Goal: Task Accomplishment & Management: Manage account settings

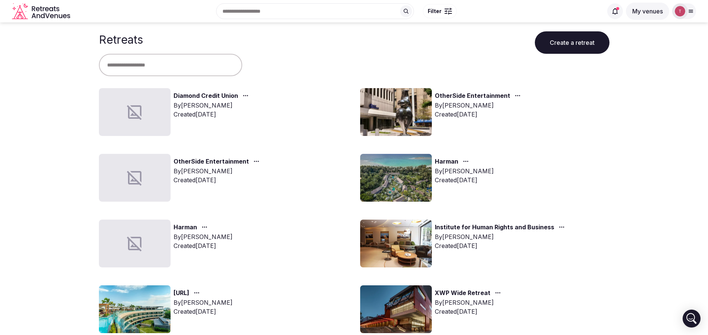
click at [378, 237] on img at bounding box center [396, 243] width 72 height 48
click at [455, 227] on link "Institute for Human Rights and Business" at bounding box center [494, 227] width 119 height 10
click at [520, 227] on link "Institute for Human Rights and Business" at bounding box center [494, 227] width 119 height 10
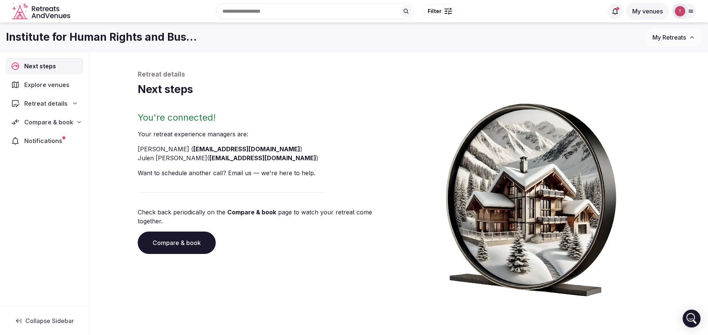
click at [76, 131] on nav "Next steps Explore venues Retreat details Compare & book Notifications" at bounding box center [44, 103] width 77 height 90
click at [76, 124] on icon at bounding box center [79, 122] width 6 height 6
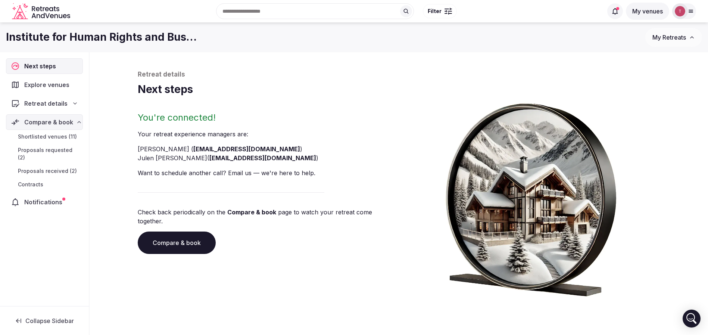
click at [72, 104] on icon at bounding box center [75, 103] width 6 height 6
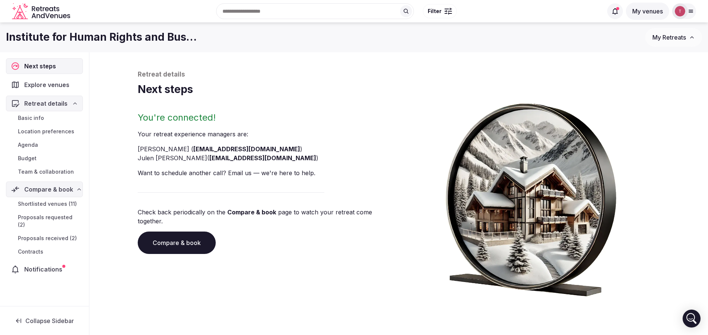
click at [54, 154] on link "Budget" at bounding box center [44, 158] width 77 height 10
click at [48, 158] on link "Budget" at bounding box center [44, 158] width 77 height 10
click at [33, 158] on span "Budget" at bounding box center [27, 157] width 19 height 7
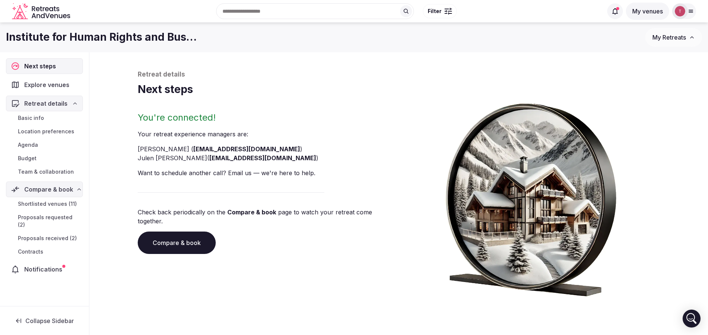
click at [33, 158] on span "Budget" at bounding box center [27, 157] width 19 height 7
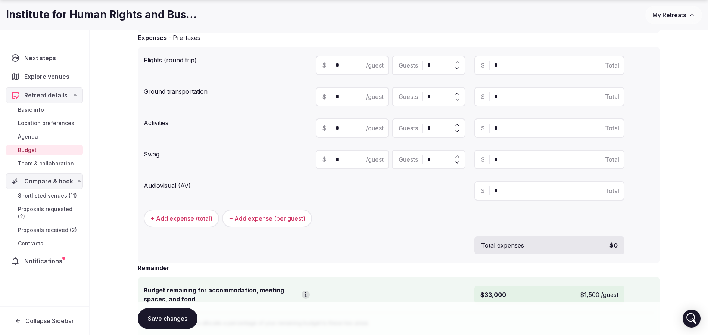
scroll to position [334, 0]
